Goal: Task Accomplishment & Management: Manage account settings

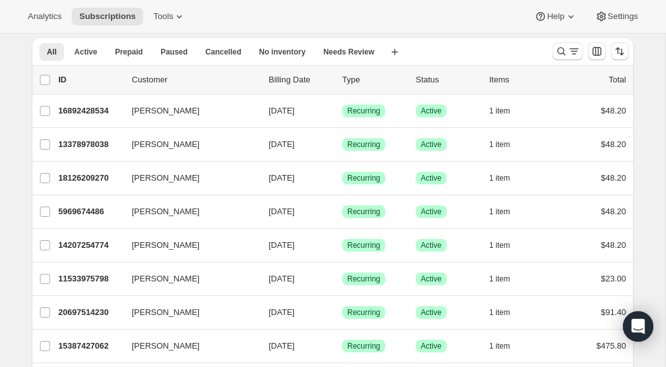
scroll to position [45, 0]
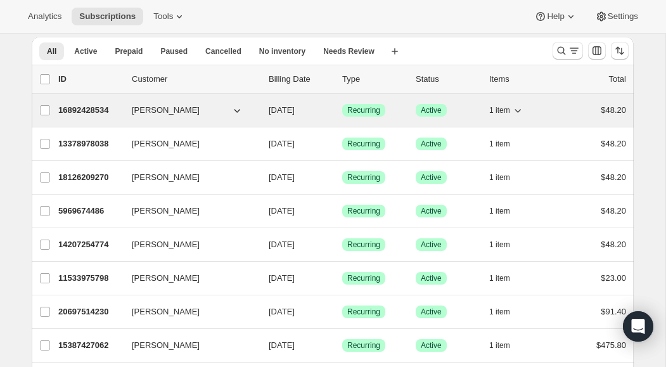
click at [87, 111] on p "16892428534" at bounding box center [89, 110] width 63 height 13
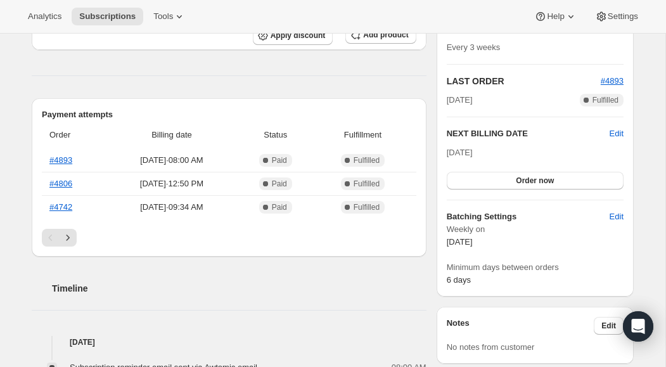
scroll to position [245, 0]
click at [541, 182] on span "Order now" at bounding box center [534, 180] width 38 height 10
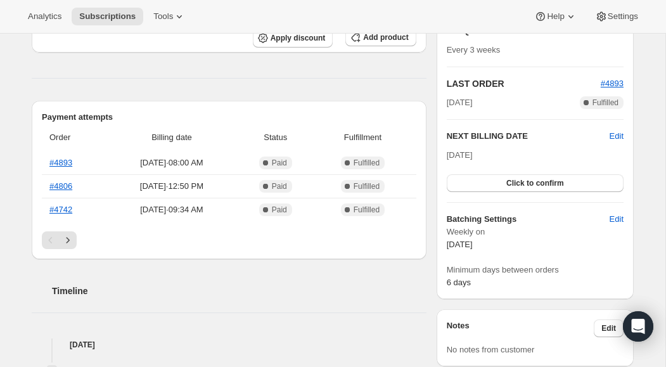
scroll to position [243, 0]
click at [552, 183] on span "Click to confirm" at bounding box center [535, 182] width 58 height 10
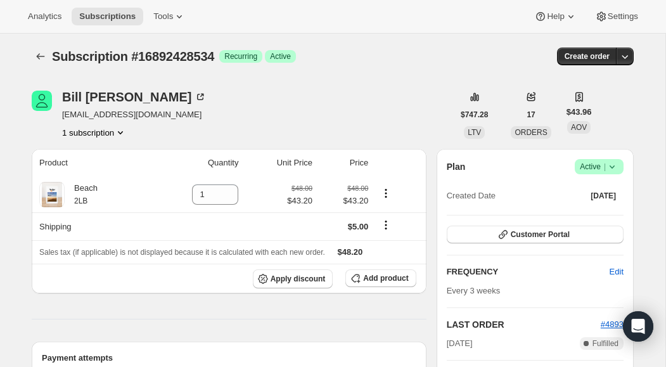
scroll to position [0, 0]
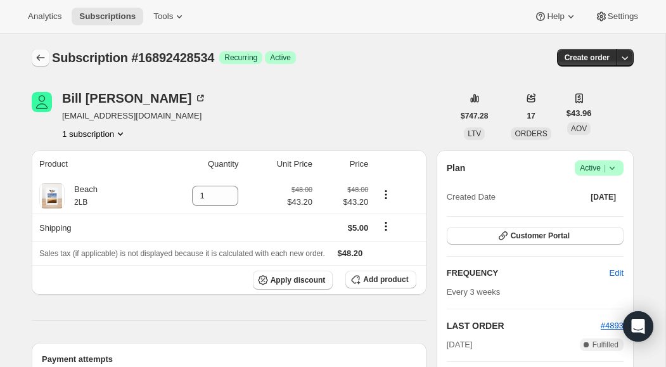
click at [40, 60] on icon "Subscriptions" at bounding box center [40, 57] width 13 height 13
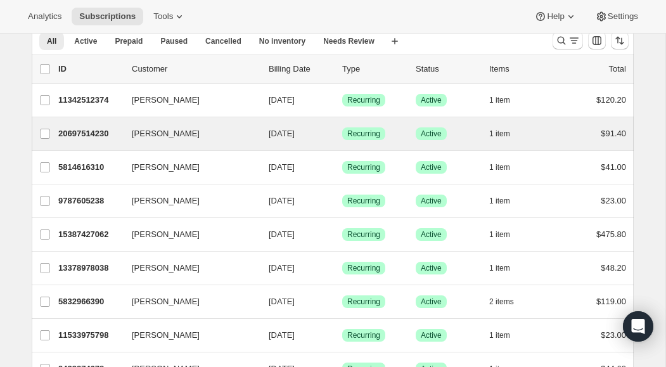
scroll to position [63, 0]
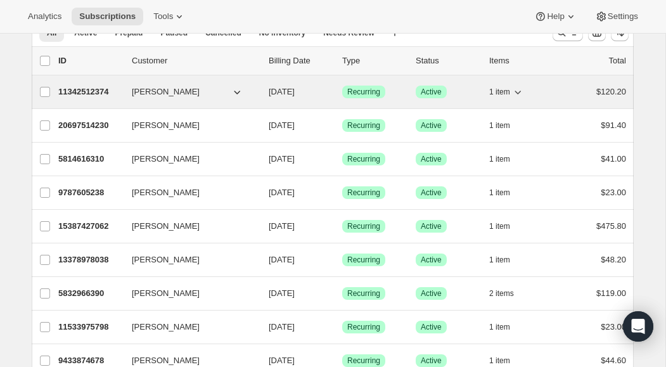
click at [519, 94] on icon "button" at bounding box center [517, 91] width 13 height 13
drag, startPoint x: 44, startPoint y: 94, endPoint x: 103, endPoint y: 103, distance: 58.9
click at [44, 94] on input "[PERSON_NAME]" at bounding box center [45, 92] width 10 height 10
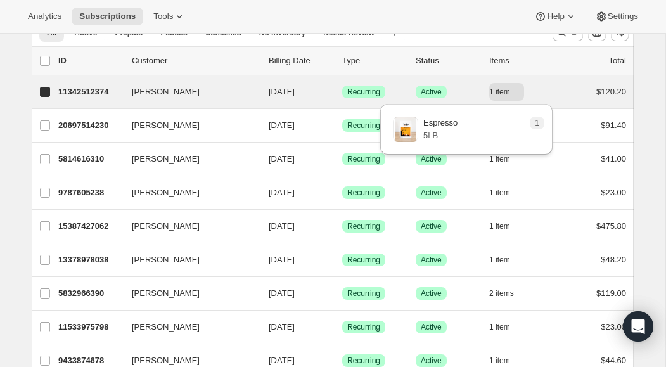
checkbox input "true"
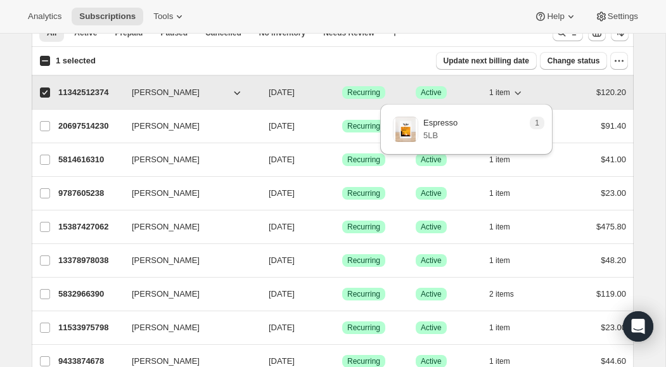
click at [520, 92] on icon "button" at bounding box center [517, 93] width 6 height 4
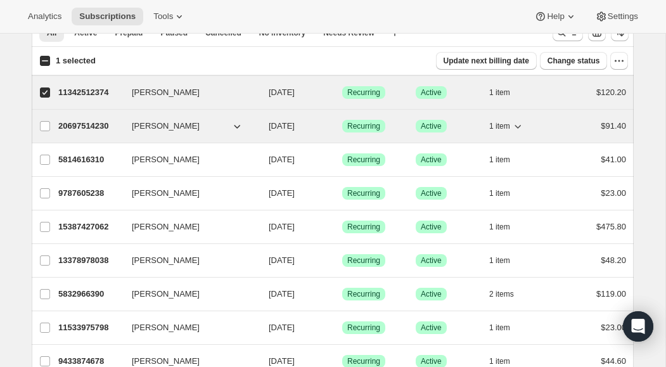
click at [519, 128] on icon "button" at bounding box center [517, 126] width 13 height 13
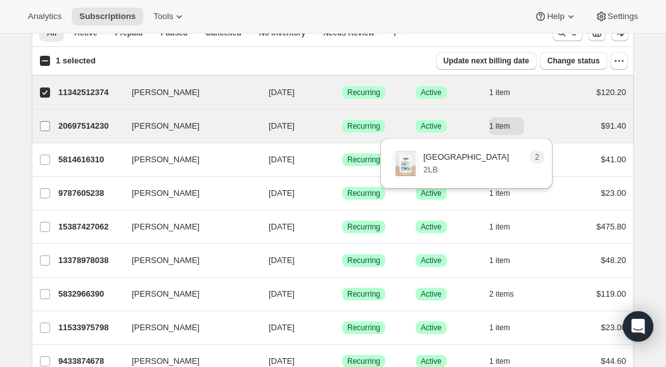
click at [47, 127] on input "[PERSON_NAME]" at bounding box center [45, 126] width 10 height 10
checkbox input "true"
click at [518, 127] on icon "button" at bounding box center [517, 127] width 6 height 4
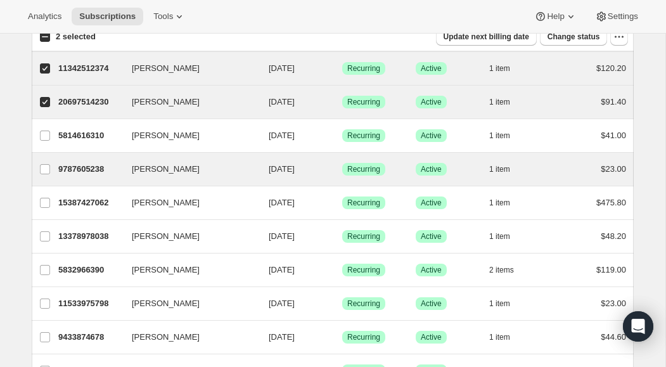
scroll to position [111, 0]
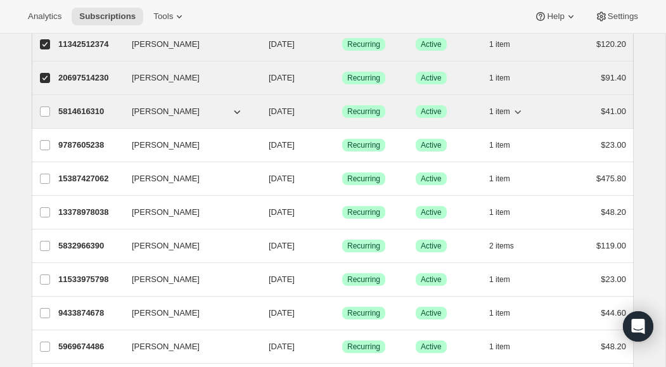
click at [521, 113] on icon "button" at bounding box center [517, 111] width 13 height 13
click at [45, 111] on input "[PERSON_NAME]" at bounding box center [45, 111] width 10 height 10
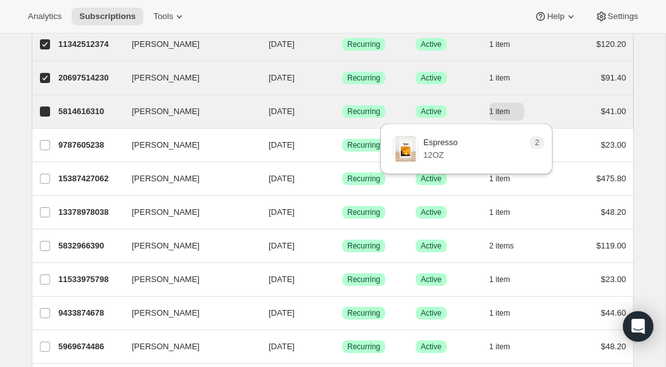
checkbox input "true"
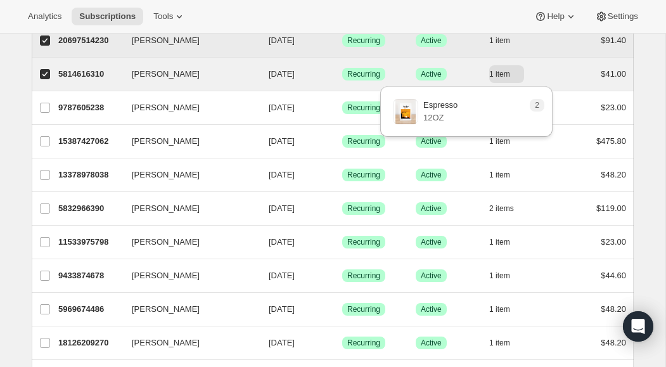
scroll to position [150, 0]
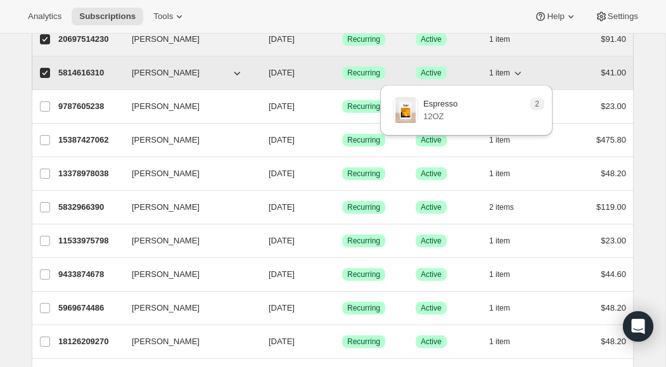
click at [516, 73] on icon "button" at bounding box center [517, 72] width 13 height 13
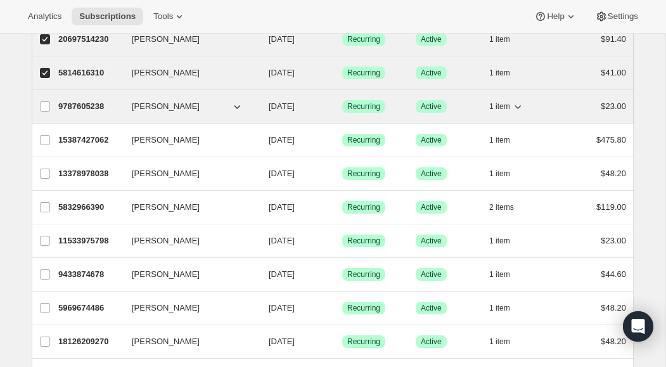
click at [520, 107] on icon "button" at bounding box center [517, 106] width 13 height 13
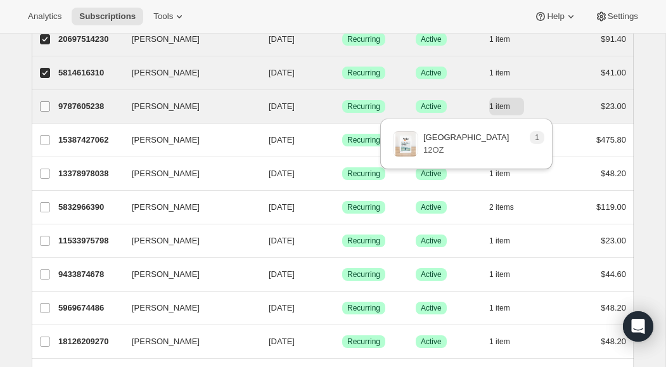
click at [42, 107] on input "[PERSON_NAME]" at bounding box center [45, 106] width 10 height 10
checkbox input "true"
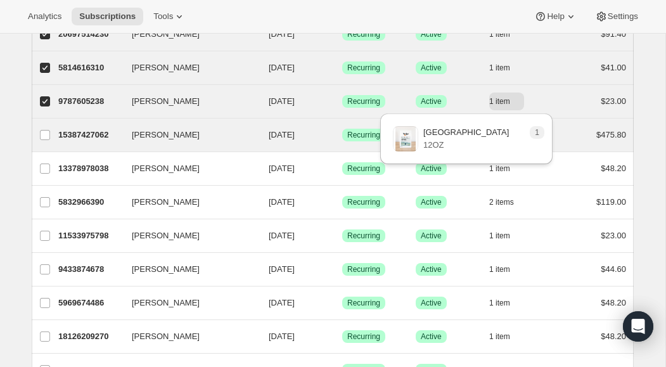
scroll to position [153, 0]
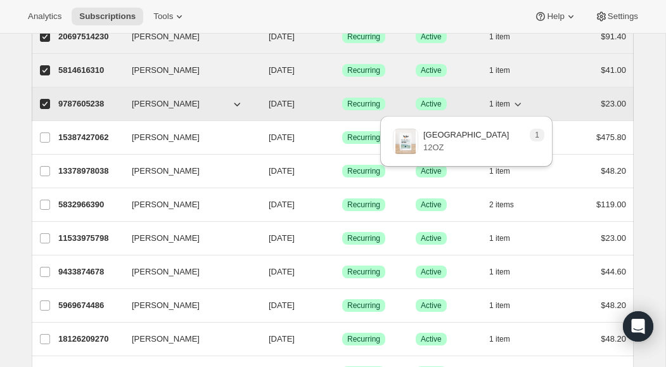
click at [521, 106] on icon "button" at bounding box center [517, 104] width 13 height 13
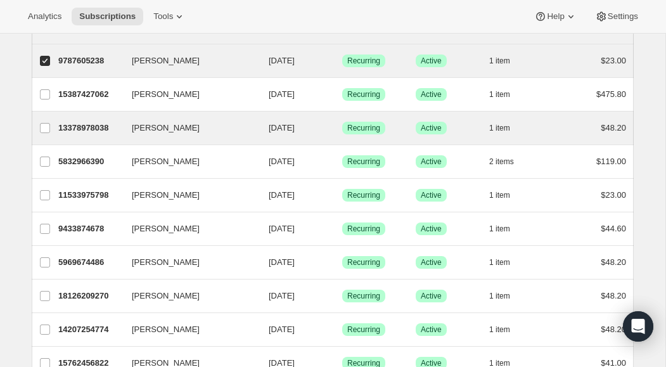
scroll to position [197, 0]
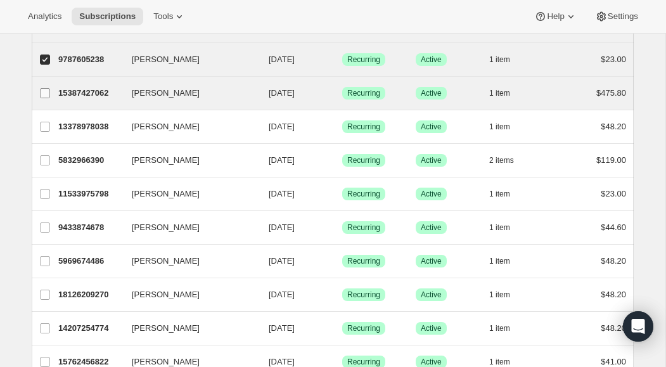
click at [47, 93] on input "[PERSON_NAME]" at bounding box center [45, 93] width 10 height 10
checkbox input "true"
click at [521, 94] on icon "button" at bounding box center [517, 93] width 13 height 13
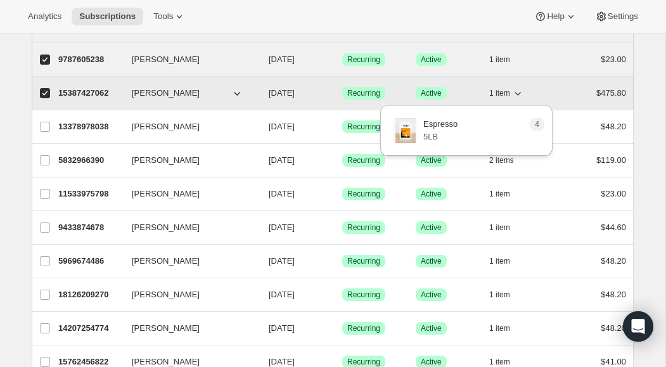
click at [519, 94] on icon "button" at bounding box center [517, 93] width 13 height 13
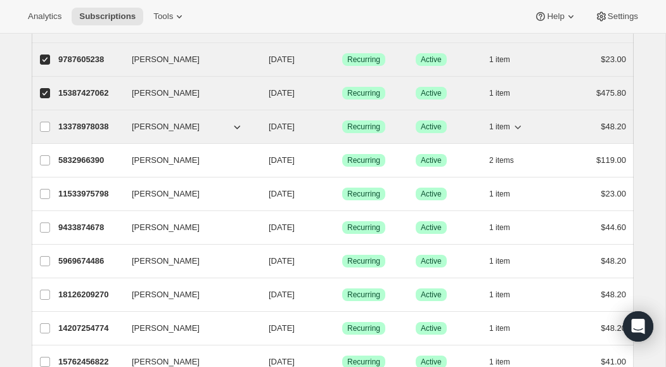
click at [519, 126] on icon "button" at bounding box center [517, 127] width 6 height 4
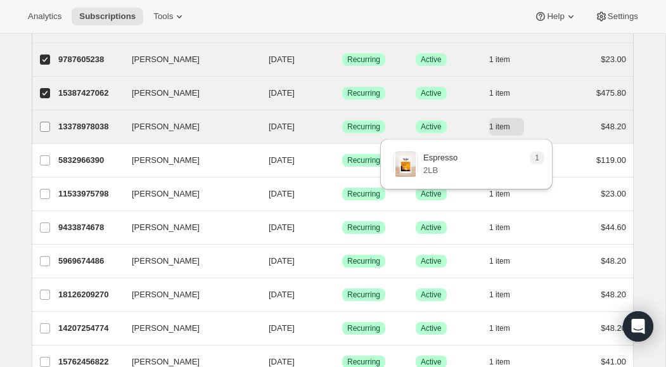
click at [45, 127] on input "[PERSON_NAME]" at bounding box center [45, 127] width 10 height 10
checkbox input "true"
click at [519, 129] on icon "button" at bounding box center [517, 126] width 13 height 13
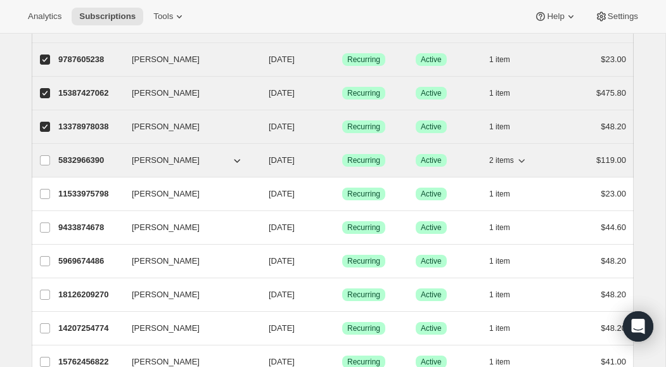
click at [524, 162] on icon "button" at bounding box center [521, 160] width 13 height 13
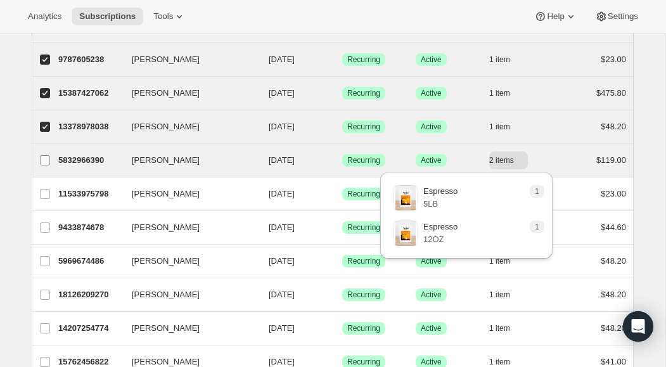
click at [43, 160] on input "[PERSON_NAME]" at bounding box center [45, 160] width 10 height 10
checkbox input "true"
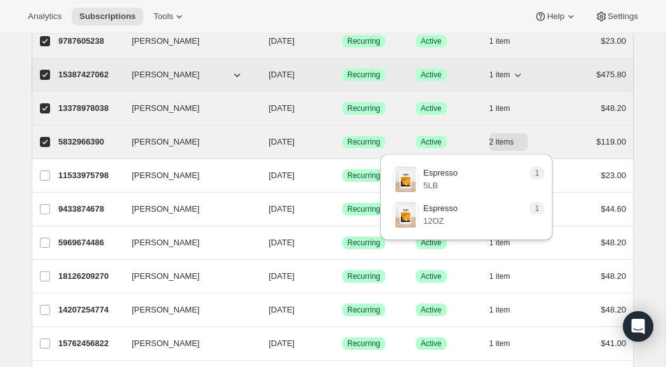
scroll to position [248, 0]
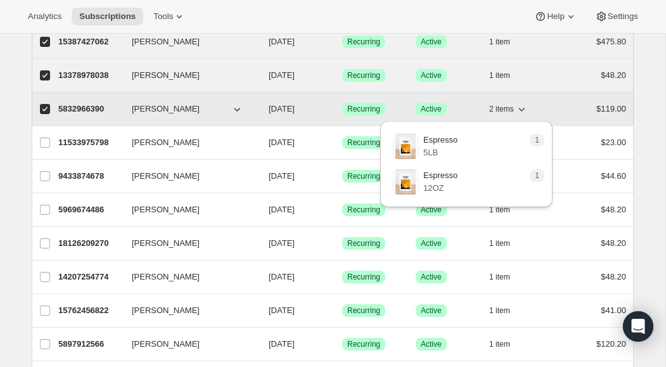
click at [524, 110] on icon "button" at bounding box center [521, 109] width 13 height 13
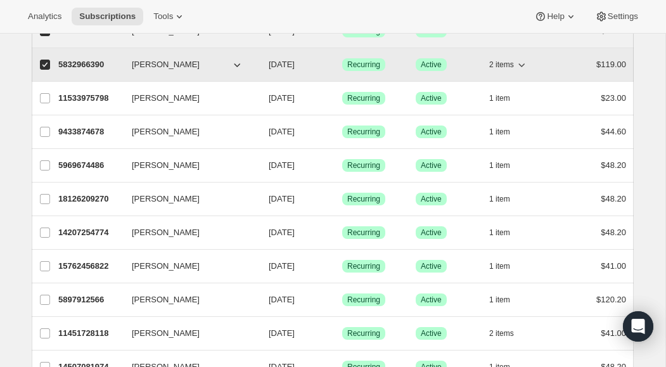
scroll to position [294, 0]
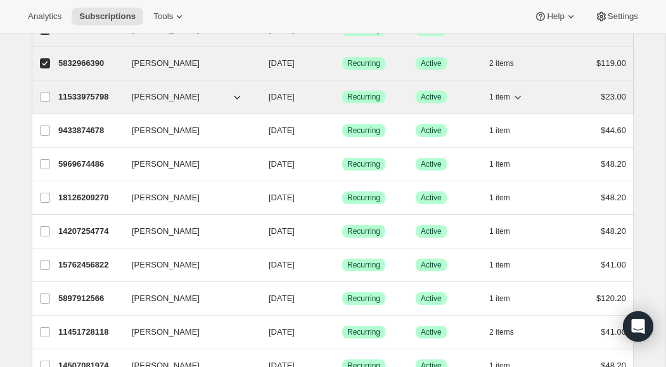
click at [522, 98] on icon "button" at bounding box center [517, 97] width 13 height 13
click at [45, 95] on input "[PERSON_NAME]" at bounding box center [45, 97] width 10 height 10
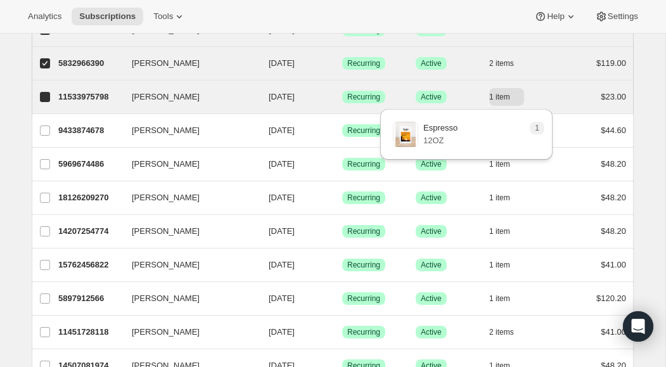
checkbox input "true"
click at [515, 101] on icon "button" at bounding box center [517, 97] width 13 height 13
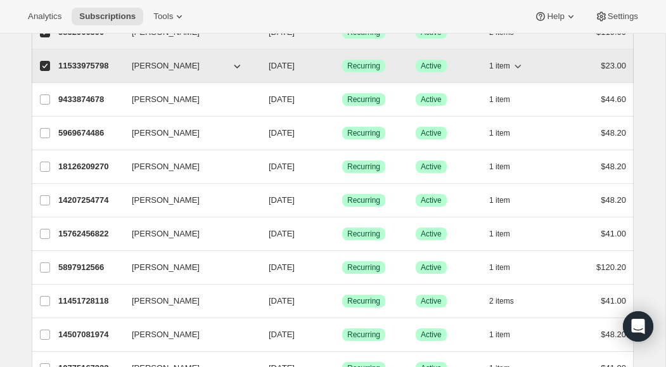
scroll to position [327, 0]
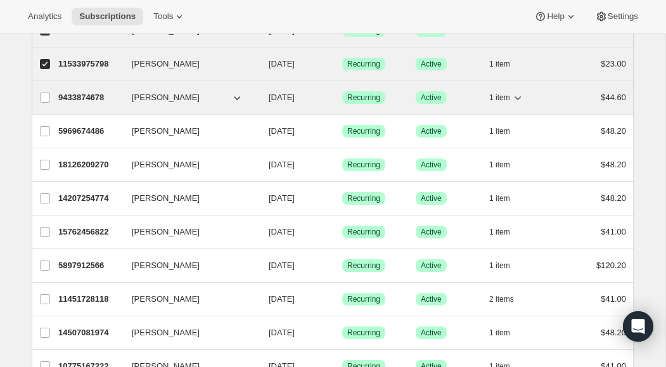
click at [519, 99] on icon "button" at bounding box center [517, 98] width 6 height 4
click at [46, 98] on input "[PERSON_NAME]" at bounding box center [45, 97] width 10 height 10
checkbox input "true"
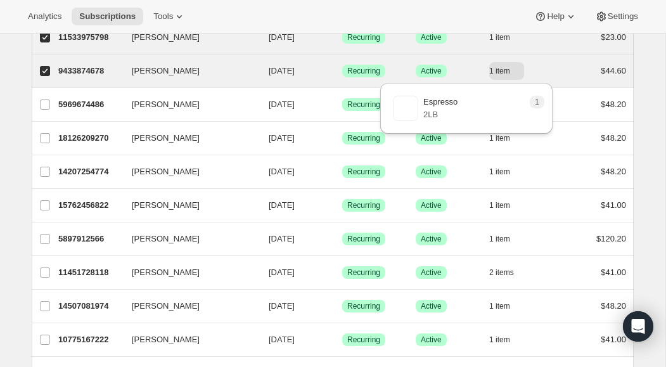
scroll to position [355, 0]
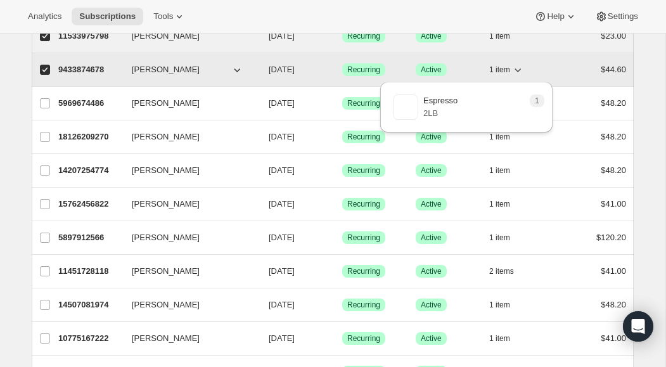
click at [515, 72] on icon "button" at bounding box center [517, 69] width 13 height 13
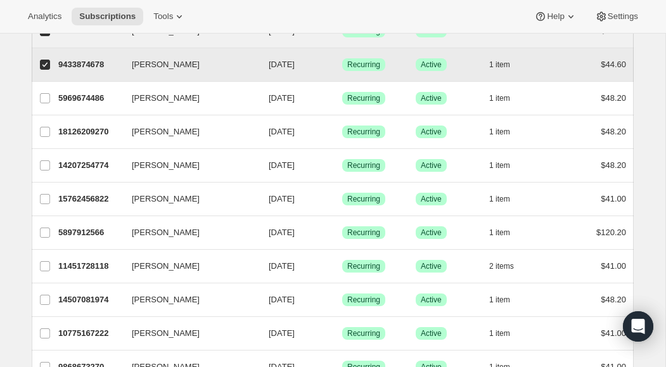
scroll to position [361, 0]
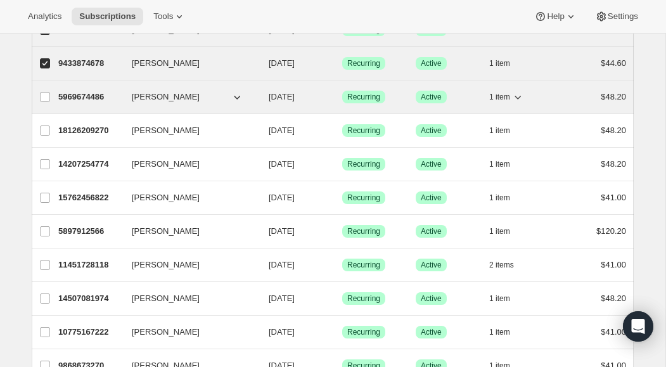
click at [521, 98] on icon "button" at bounding box center [517, 97] width 13 height 13
click at [42, 96] on input "[PERSON_NAME]" at bounding box center [45, 97] width 10 height 10
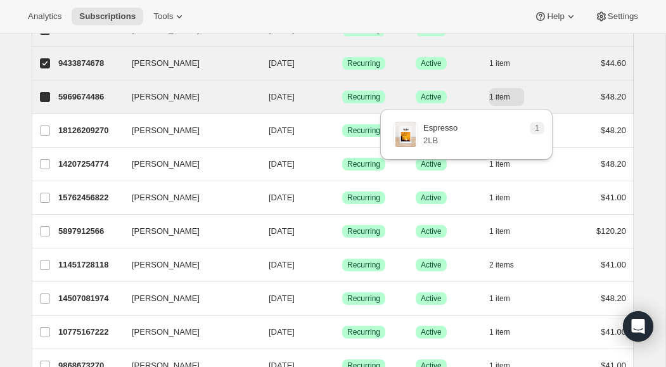
checkbox input "true"
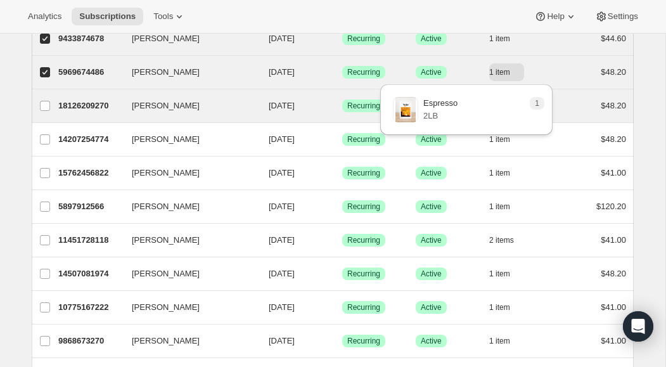
scroll to position [394, 0]
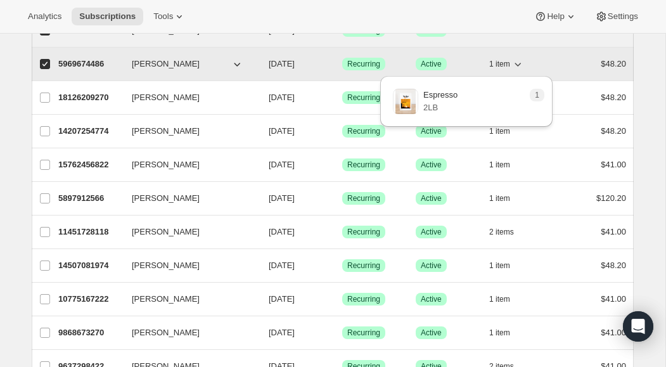
click at [522, 66] on icon "button" at bounding box center [517, 64] width 13 height 13
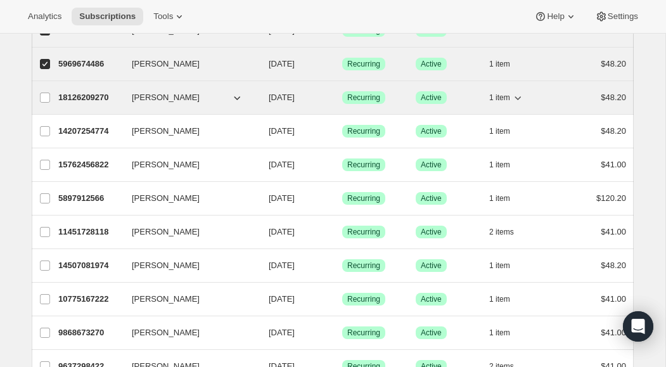
click at [517, 99] on icon "button" at bounding box center [517, 97] width 13 height 13
click at [46, 98] on input "[PERSON_NAME]" at bounding box center [45, 97] width 10 height 10
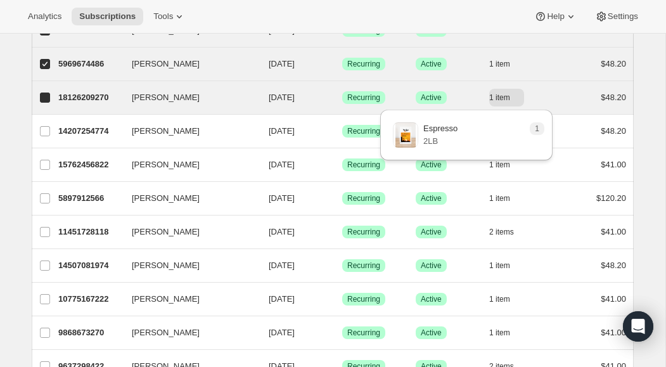
checkbox input "true"
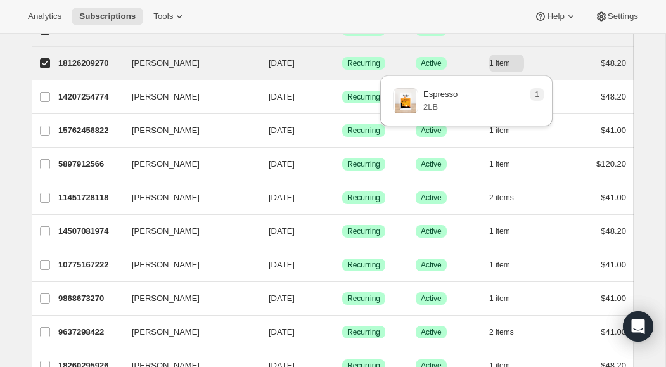
scroll to position [430, 0]
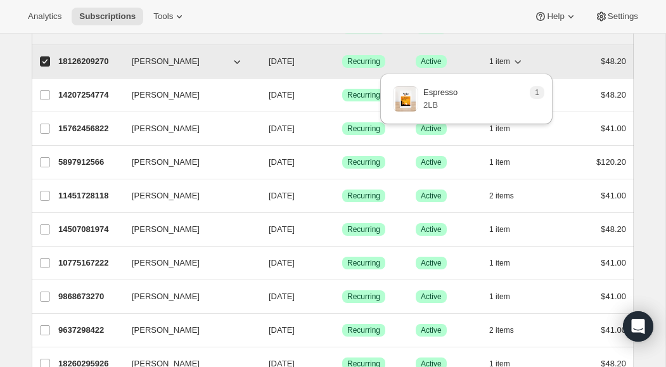
click at [519, 64] on icon "button" at bounding box center [517, 61] width 13 height 13
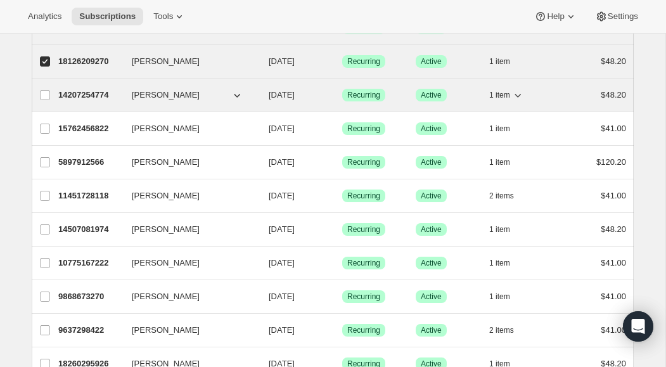
click at [522, 97] on icon "button" at bounding box center [517, 95] width 13 height 13
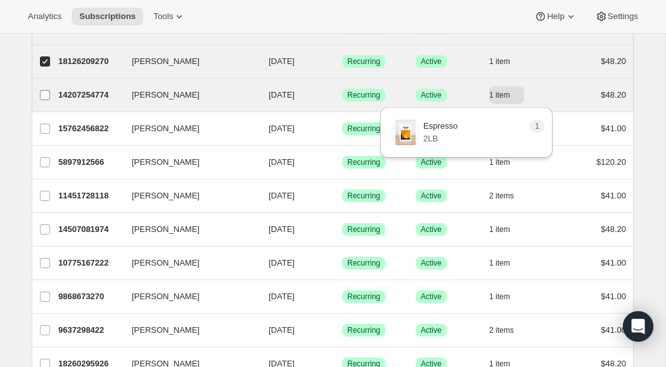
click at [45, 96] on input "[PERSON_NAME]" at bounding box center [45, 95] width 10 height 10
checkbox input "true"
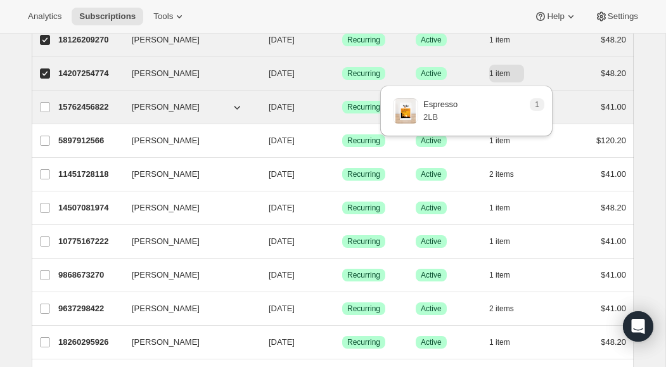
scroll to position [462, 0]
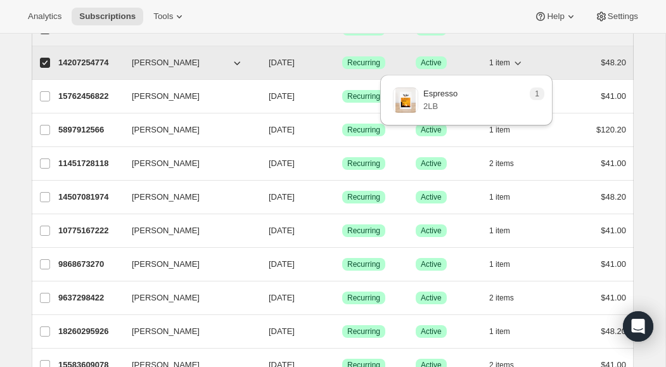
click at [521, 65] on icon "button" at bounding box center [517, 62] width 13 height 13
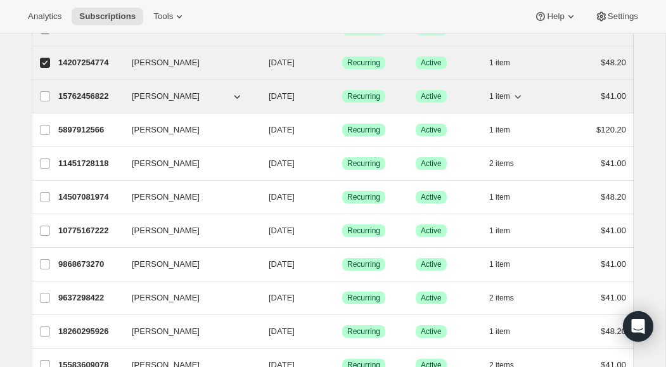
click at [521, 98] on icon "button" at bounding box center [517, 96] width 13 height 13
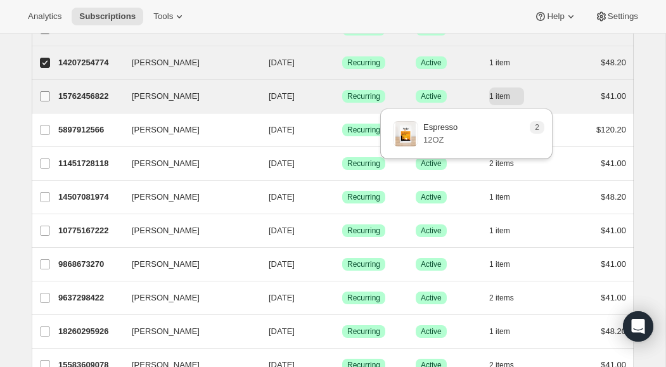
click at [46, 95] on input "[PERSON_NAME]" at bounding box center [45, 96] width 10 height 10
checkbox input "true"
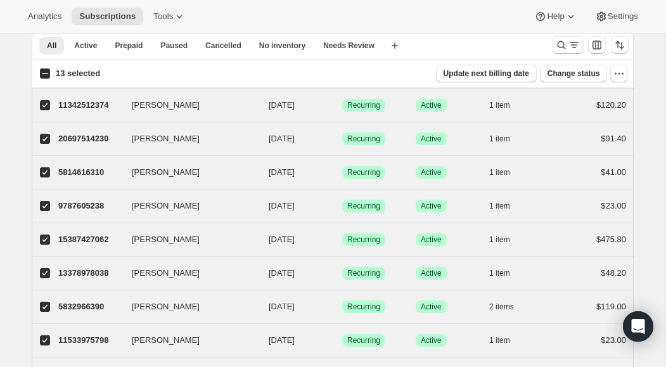
scroll to position [0, 0]
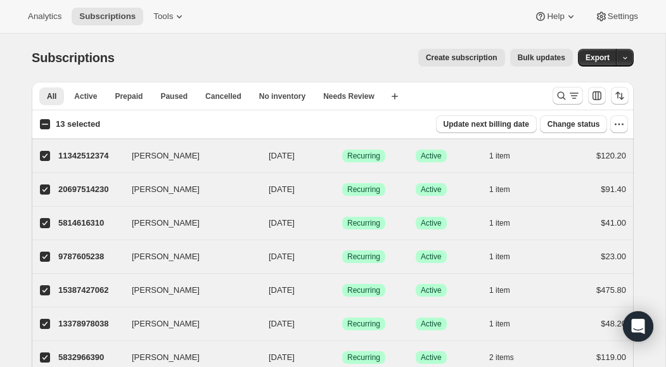
drag, startPoint x: 48, startPoint y: 122, endPoint x: 108, endPoint y: 125, distance: 60.2
click at [48, 122] on input "13 selected" at bounding box center [45, 124] width 10 height 10
checkbox input "true"
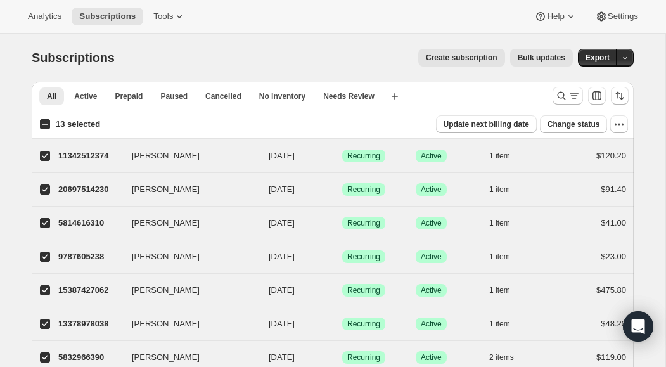
checkbox input "true"
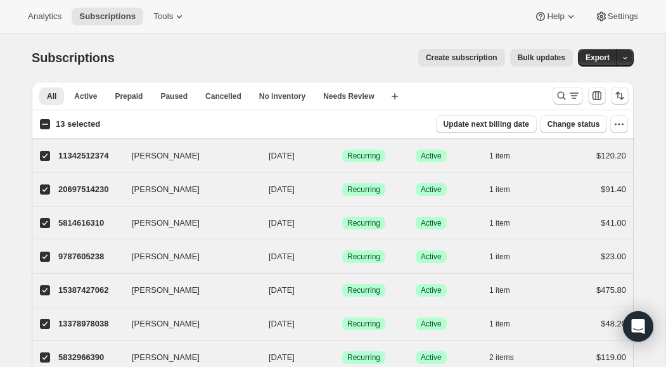
checkbox input "true"
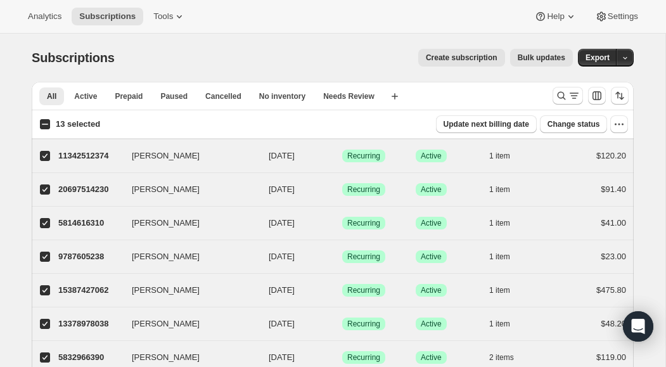
checkbox input "true"
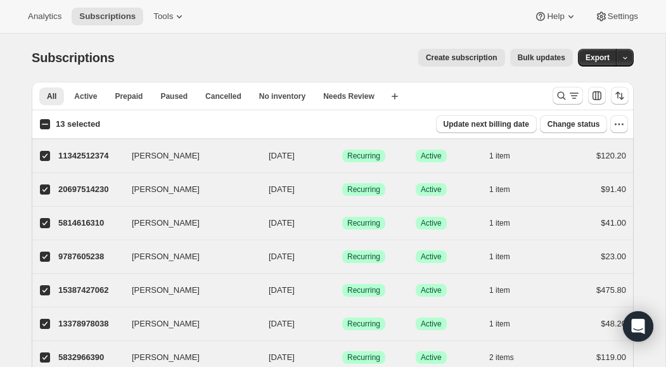
checkbox input "true"
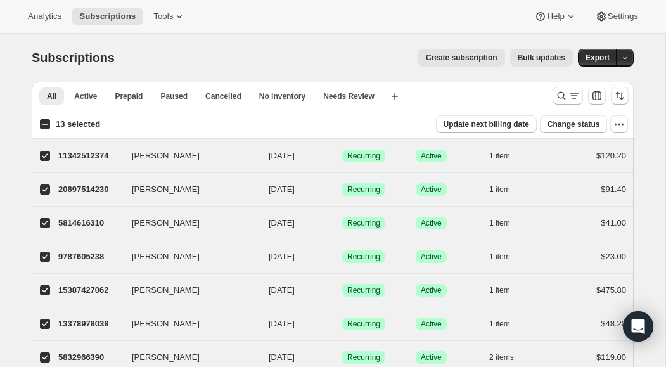
checkbox input "true"
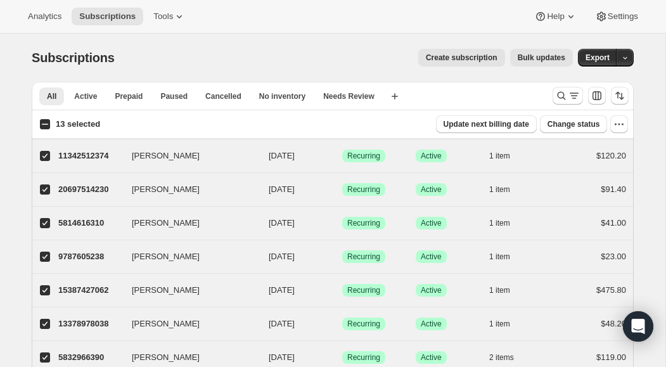
checkbox input "true"
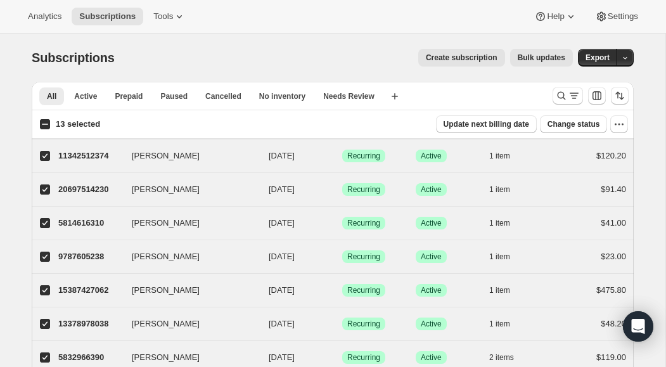
checkbox input "true"
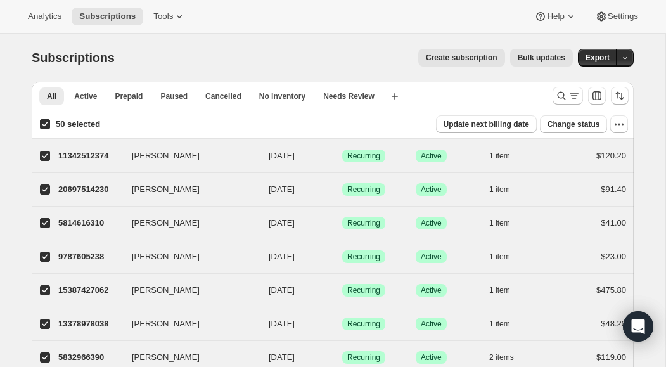
click at [45, 125] on input "50 selected" at bounding box center [45, 124] width 10 height 10
checkbox input "false"
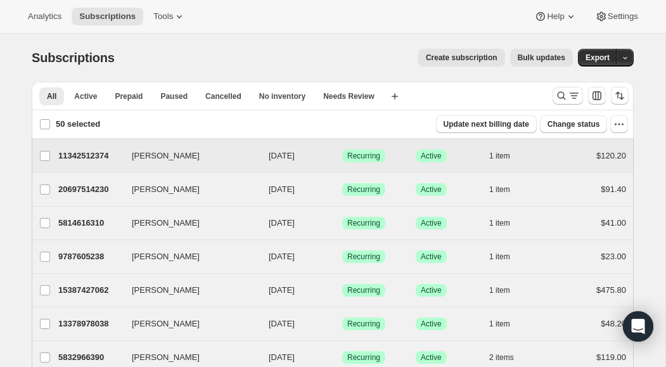
checkbox input "false"
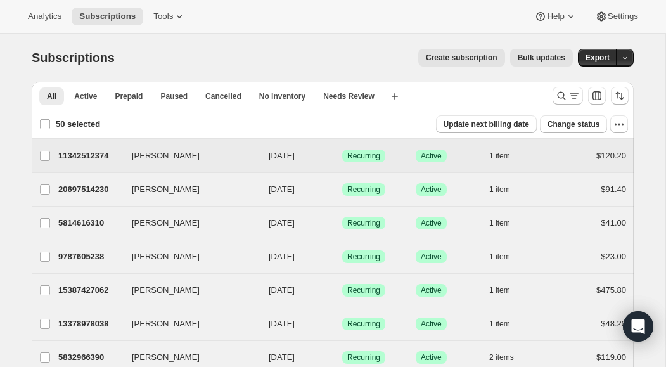
checkbox input "false"
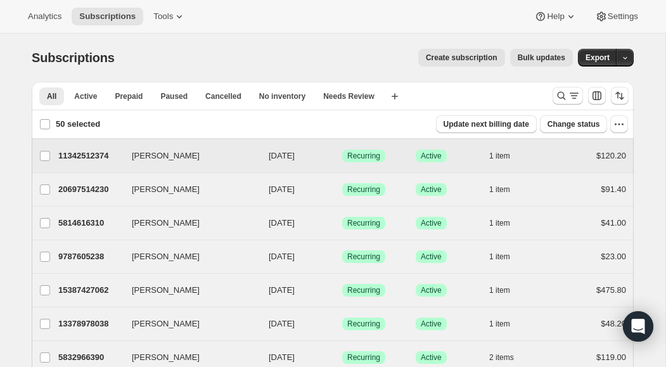
checkbox input "false"
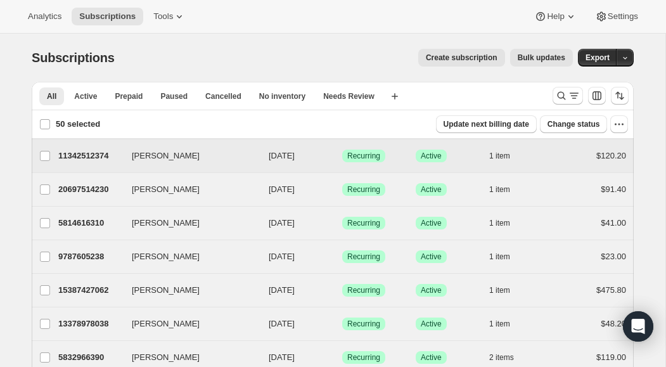
checkbox input "false"
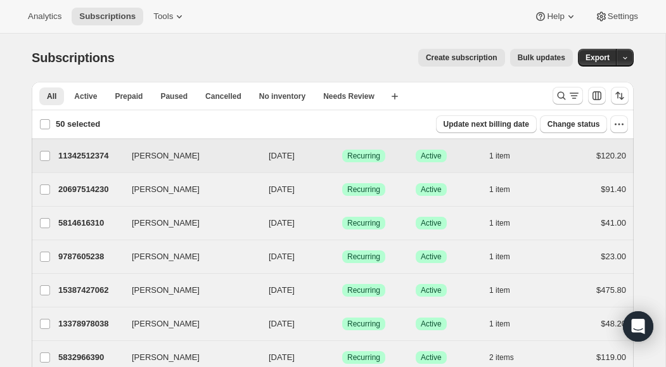
checkbox input "false"
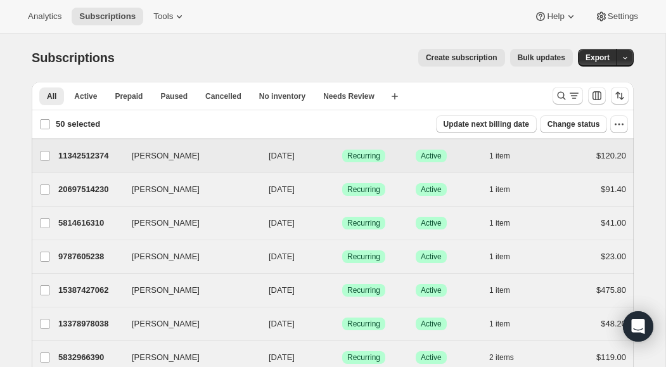
checkbox input "false"
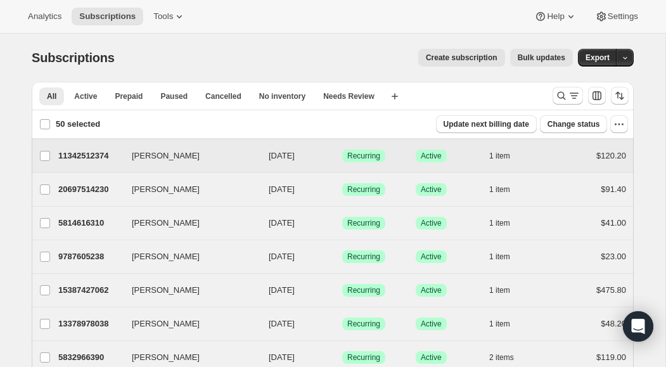
checkbox input "false"
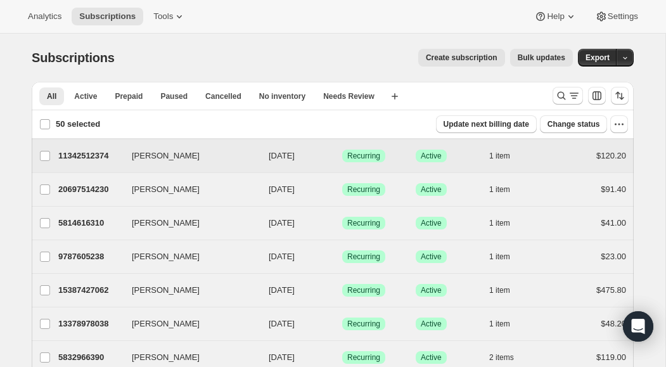
checkbox input "false"
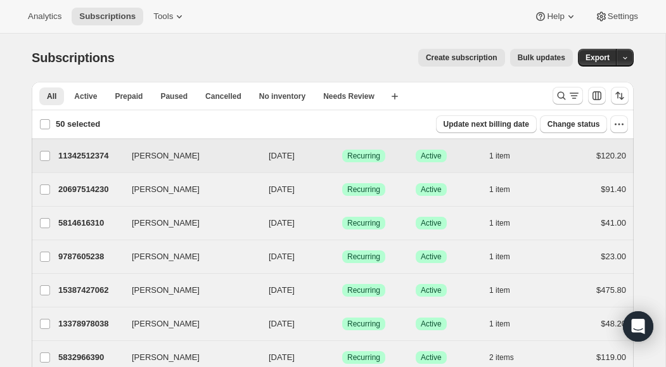
checkbox input "false"
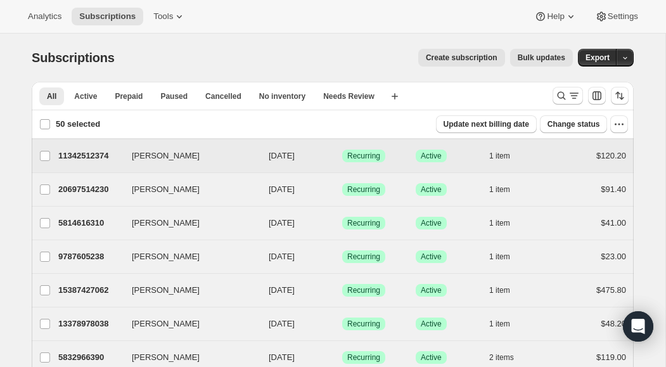
checkbox input "false"
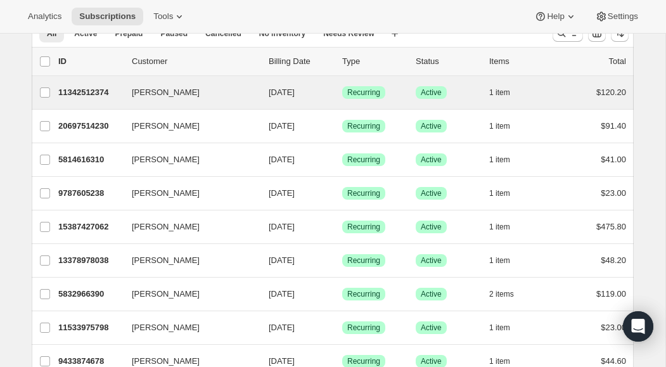
scroll to position [65, 0]
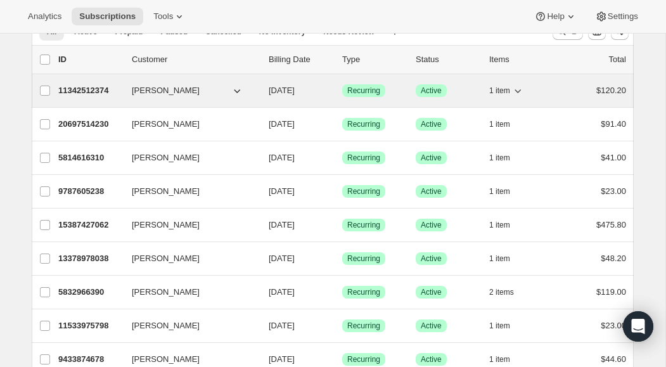
click at [522, 93] on icon "button" at bounding box center [517, 90] width 13 height 13
click at [519, 92] on icon "button" at bounding box center [517, 90] width 13 height 13
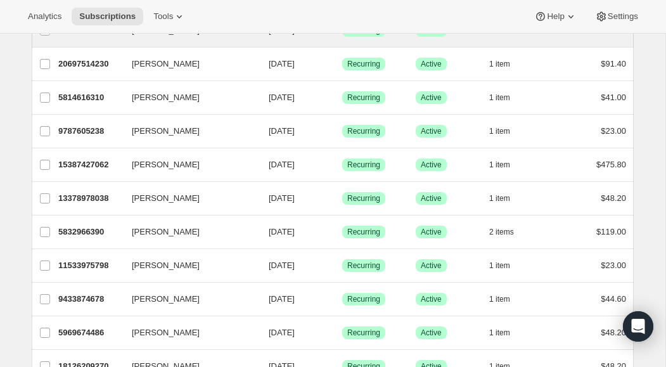
scroll to position [126, 0]
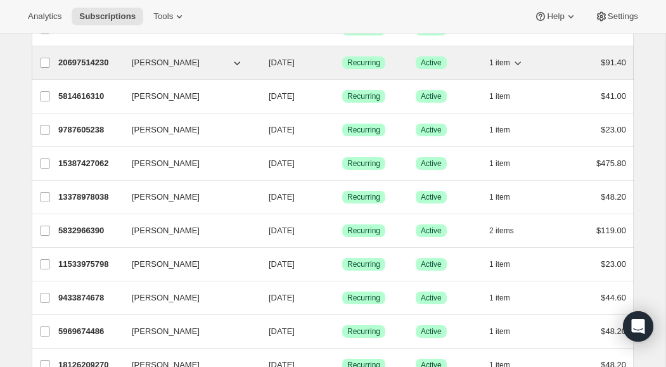
click at [520, 65] on icon "button" at bounding box center [517, 62] width 13 height 13
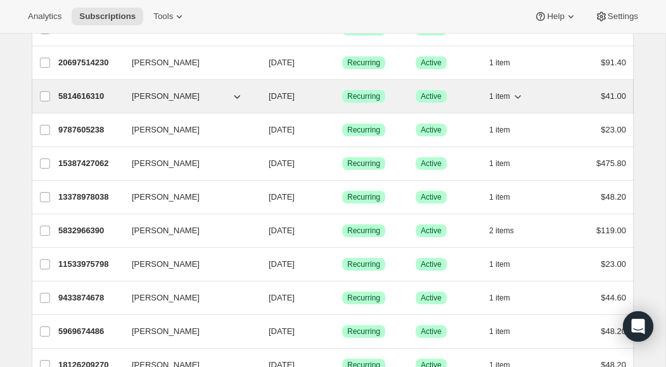
click at [520, 99] on icon "button" at bounding box center [517, 96] width 13 height 13
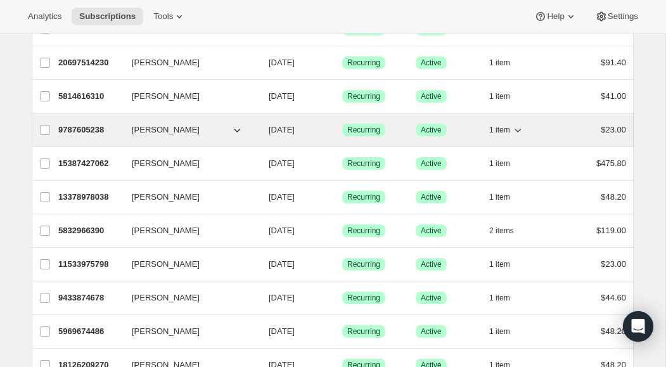
click at [520, 133] on icon "button" at bounding box center [517, 129] width 13 height 13
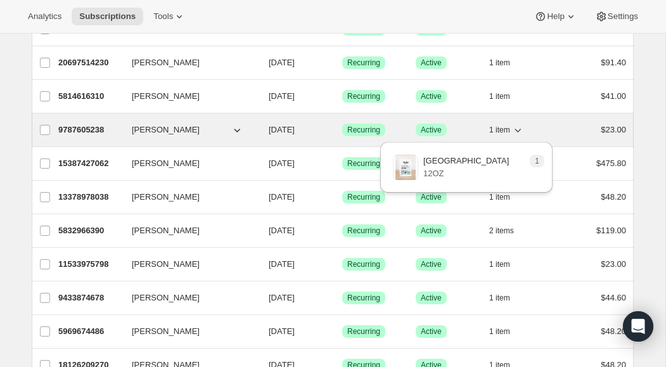
click at [520, 133] on icon "button" at bounding box center [517, 129] width 13 height 13
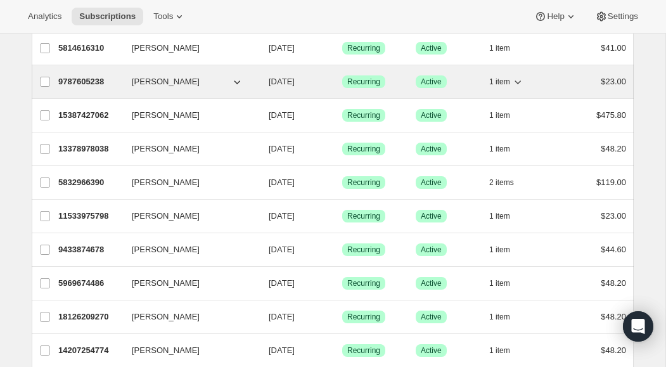
scroll to position [177, 0]
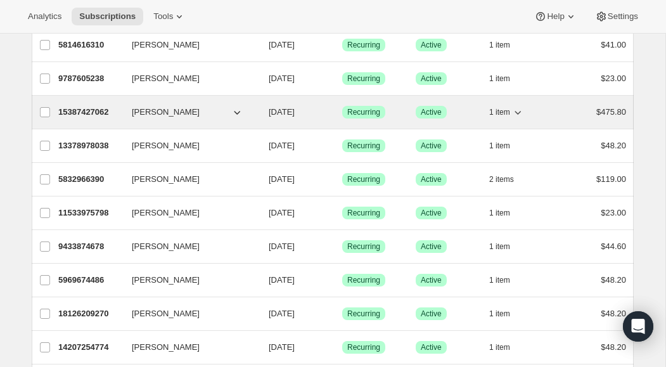
click at [520, 117] on icon "button" at bounding box center [517, 112] width 13 height 13
click at [519, 117] on icon "button" at bounding box center [517, 112] width 13 height 13
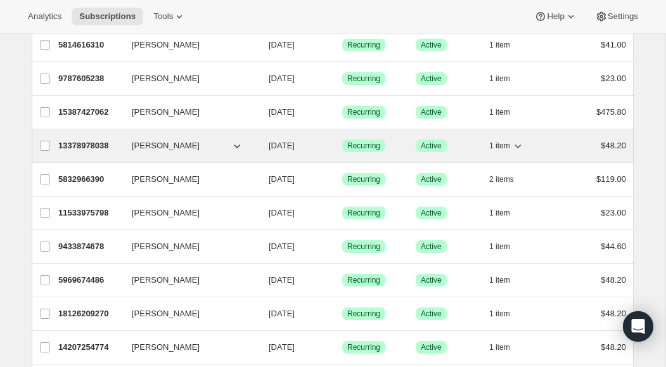
click at [519, 148] on icon "button" at bounding box center [517, 145] width 13 height 13
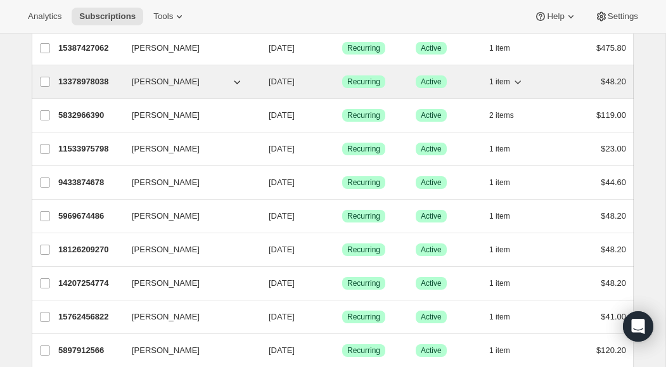
scroll to position [245, 0]
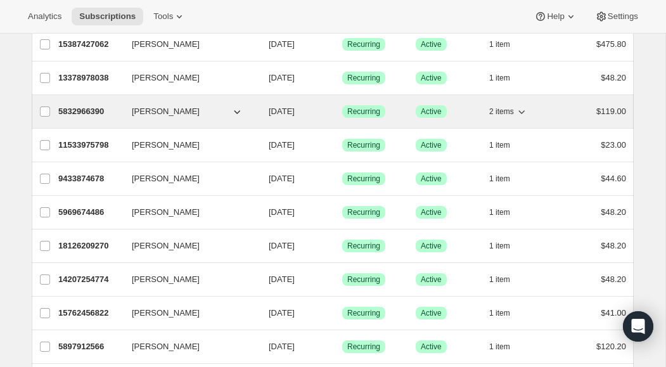
click at [521, 114] on icon "button" at bounding box center [521, 111] width 13 height 13
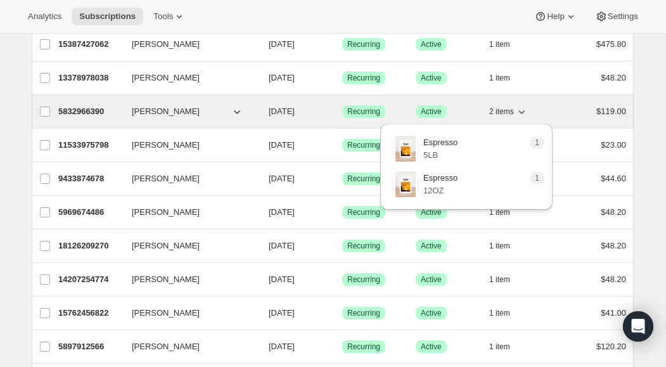
click at [521, 114] on icon "button" at bounding box center [521, 111] width 13 height 13
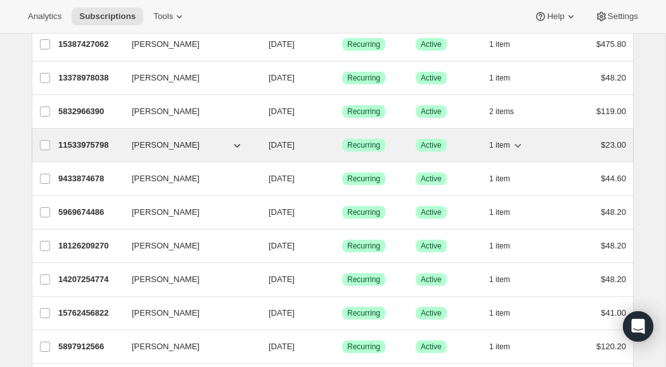
click at [521, 147] on icon "button" at bounding box center [517, 145] width 13 height 13
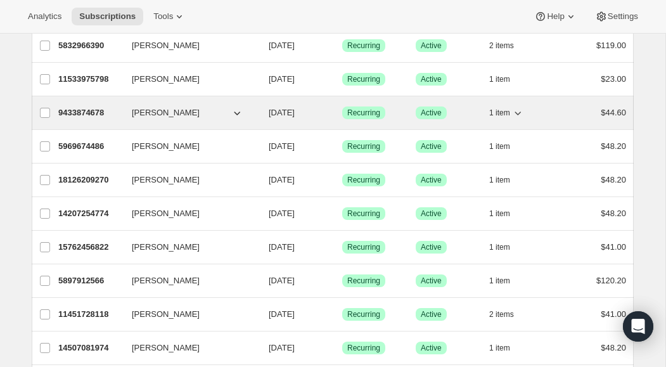
click at [518, 114] on icon "button" at bounding box center [517, 112] width 13 height 13
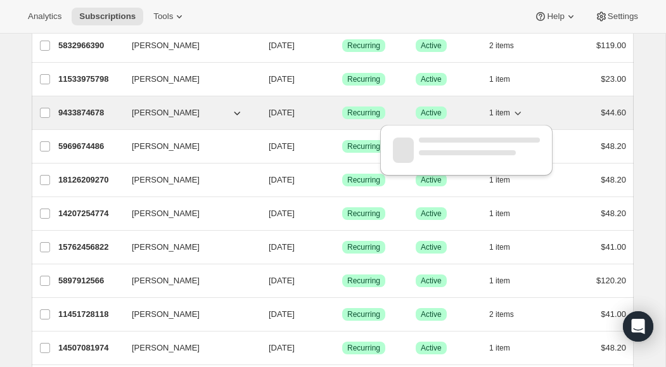
scroll to position [310, 0]
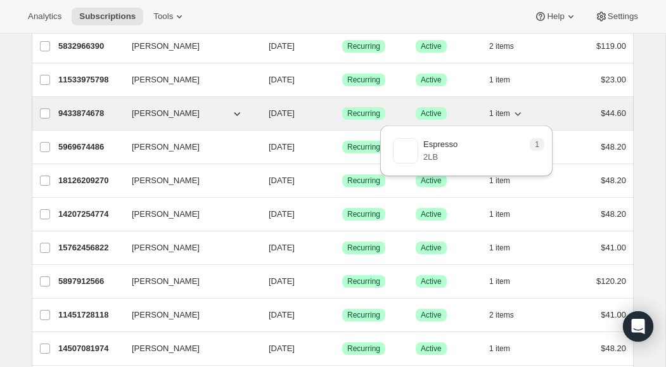
click at [518, 114] on icon "button" at bounding box center [517, 114] width 6 height 4
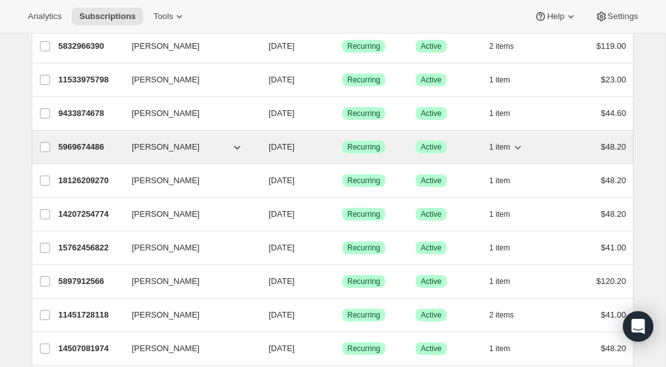
click at [519, 146] on icon "button" at bounding box center [517, 148] width 6 height 4
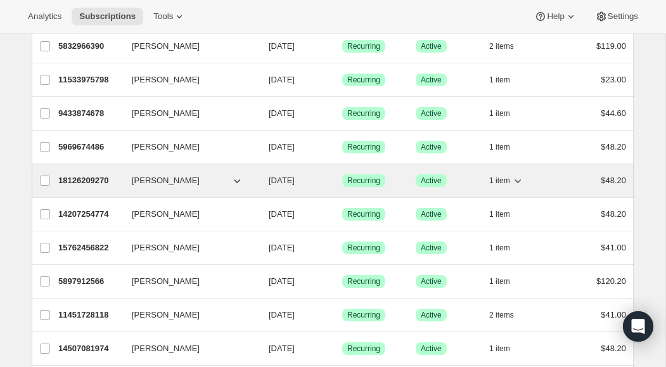
click at [519, 182] on icon "button" at bounding box center [517, 180] width 13 height 13
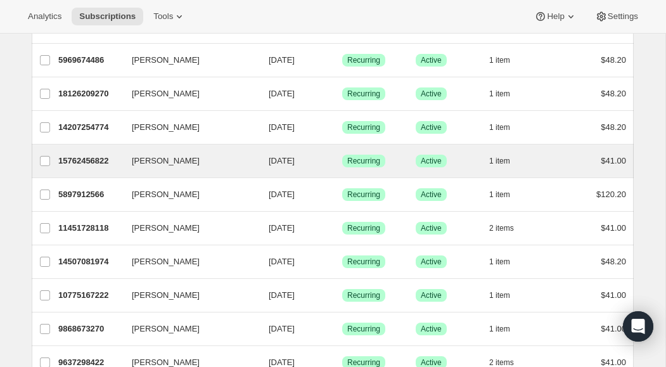
scroll to position [398, 0]
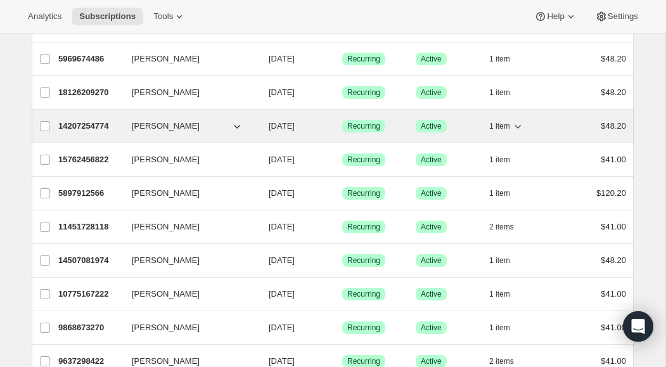
click at [519, 127] on icon "button" at bounding box center [517, 126] width 13 height 13
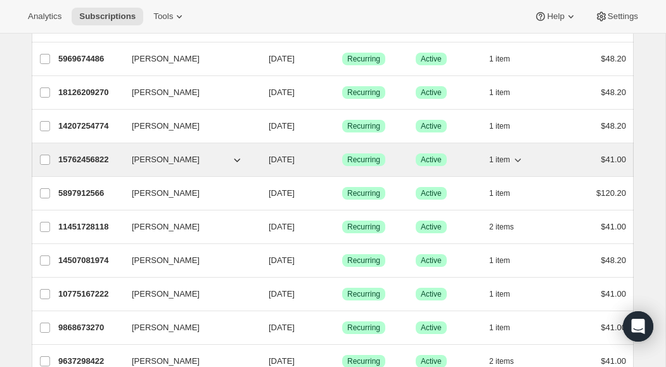
click at [521, 161] on icon "button" at bounding box center [517, 159] width 13 height 13
